Goal: Information Seeking & Learning: Understand process/instructions

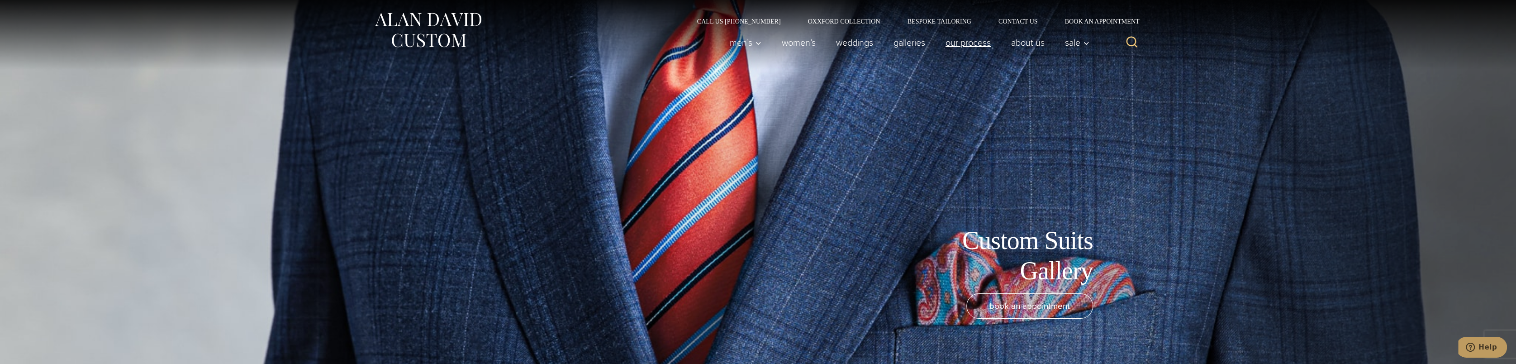
click at [958, 44] on link "Our Process" at bounding box center [968, 42] width 66 height 18
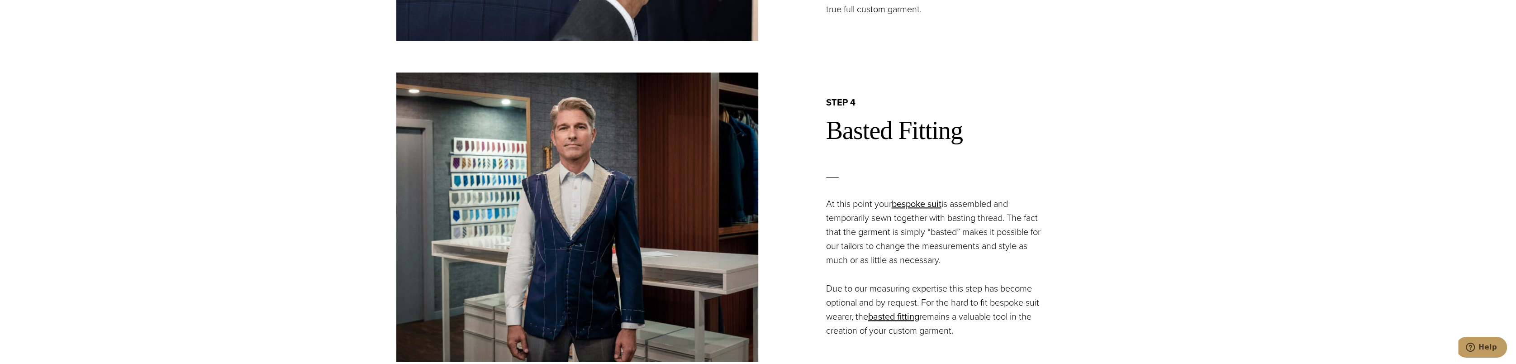
scroll to position [1493, 0]
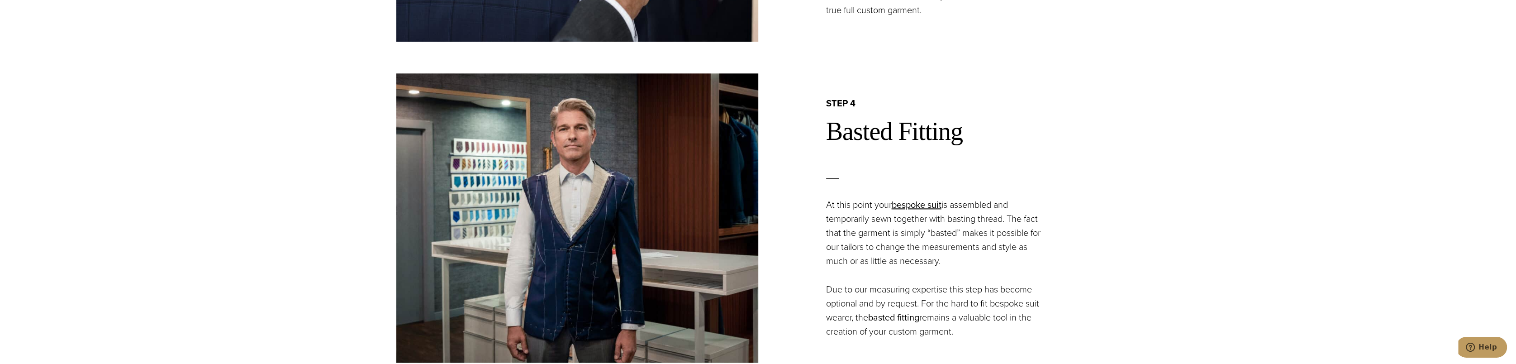
click at [892, 320] on link "basted fitting" at bounding box center [893, 317] width 51 height 14
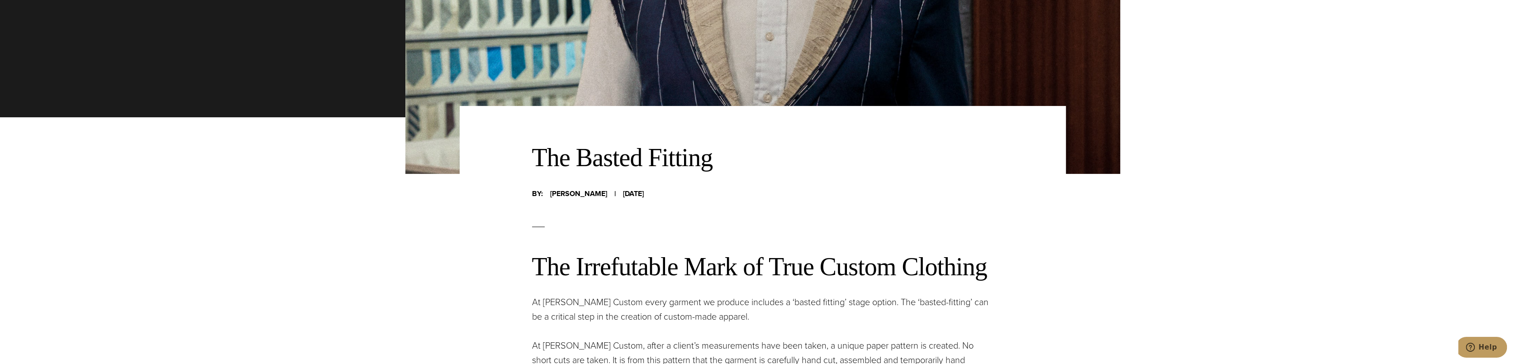
scroll to position [226, 0]
